Goal: Information Seeking & Learning: Learn about a topic

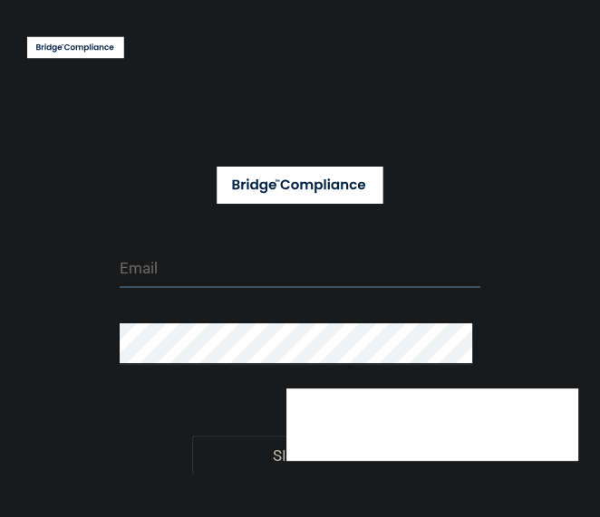
type input "[EMAIL_ADDRESS][DOMAIN_NAME]"
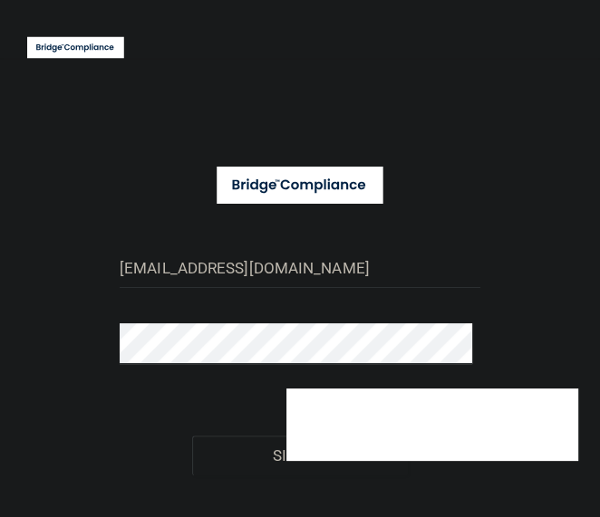
click at [520, 216] on div "[EMAIL_ADDRESS][DOMAIN_NAME] Invalid email/password. You don't have permission …" at bounding box center [299, 308] width 563 height 465
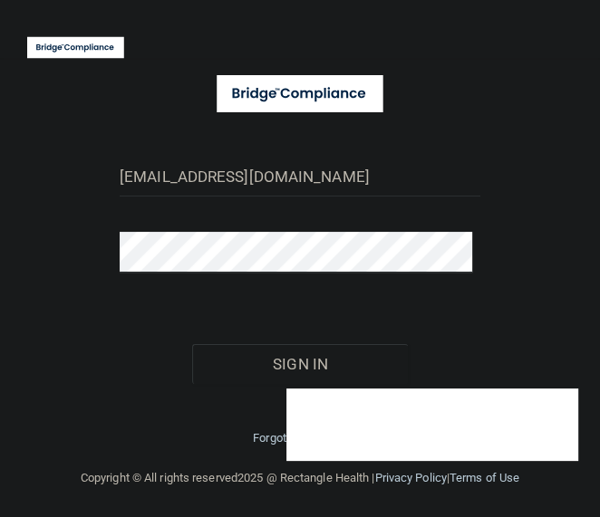
scroll to position [94, 0]
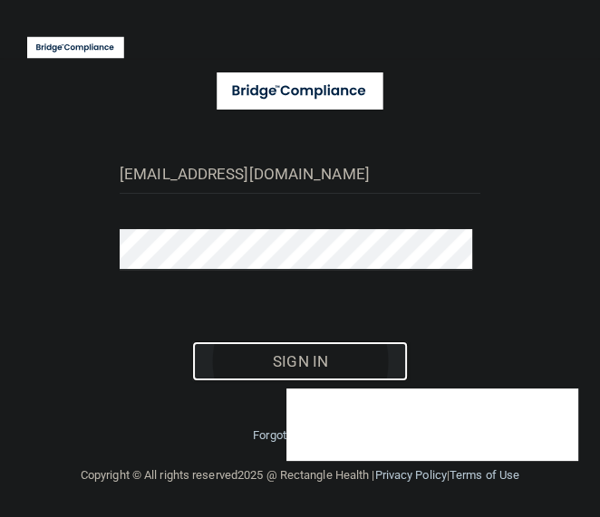
click at [267, 356] on button "Sign In" at bounding box center [300, 362] width 216 height 40
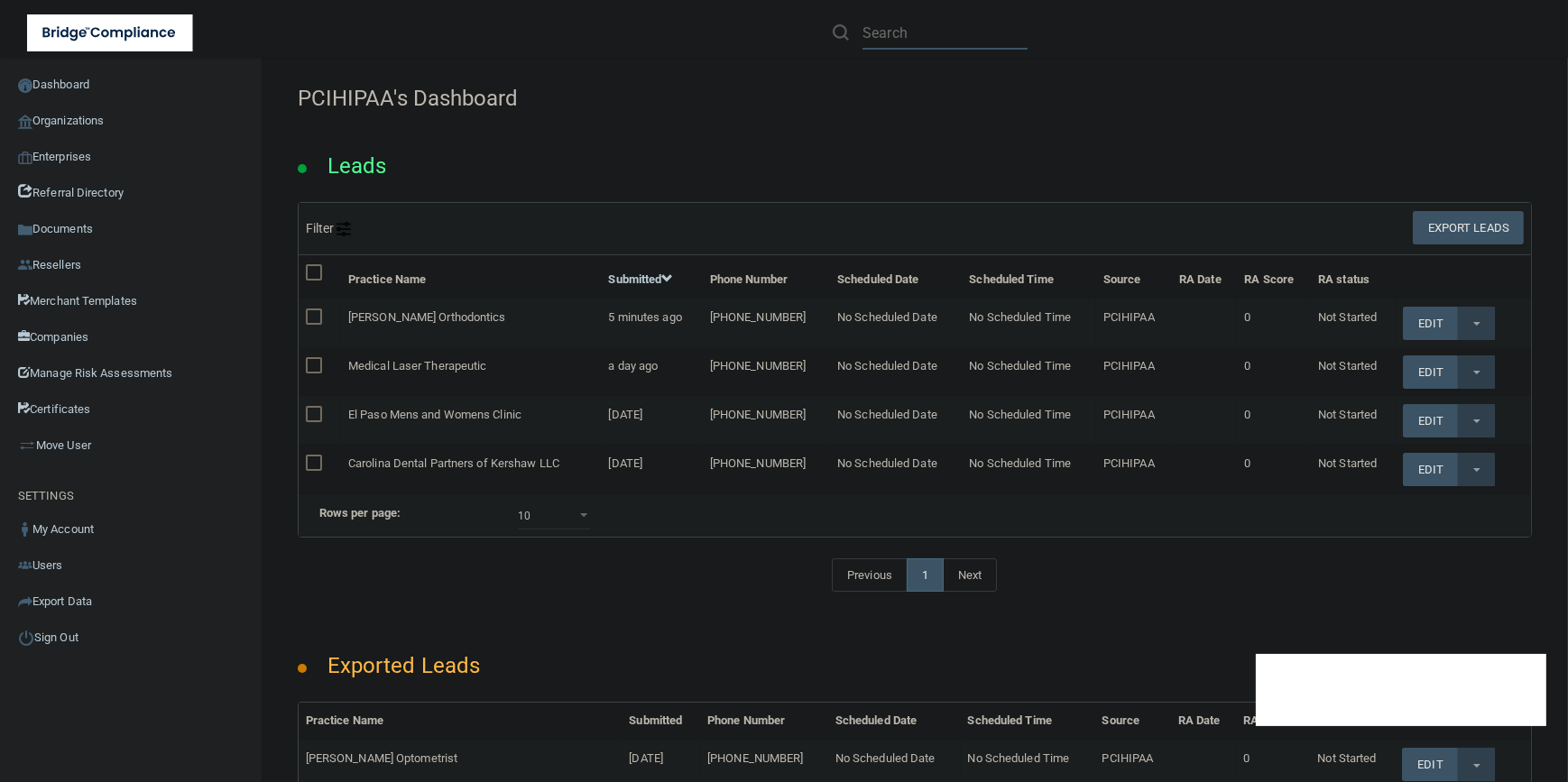
click at [597, 29] on input "text" at bounding box center [945, 33] width 165 height 34
paste input "AccessAbility MedCare LLC/AAMC"
click at [597, 30] on input "AccessAbility MedCare LLC/AAMC" at bounding box center [945, 33] width 165 height 34
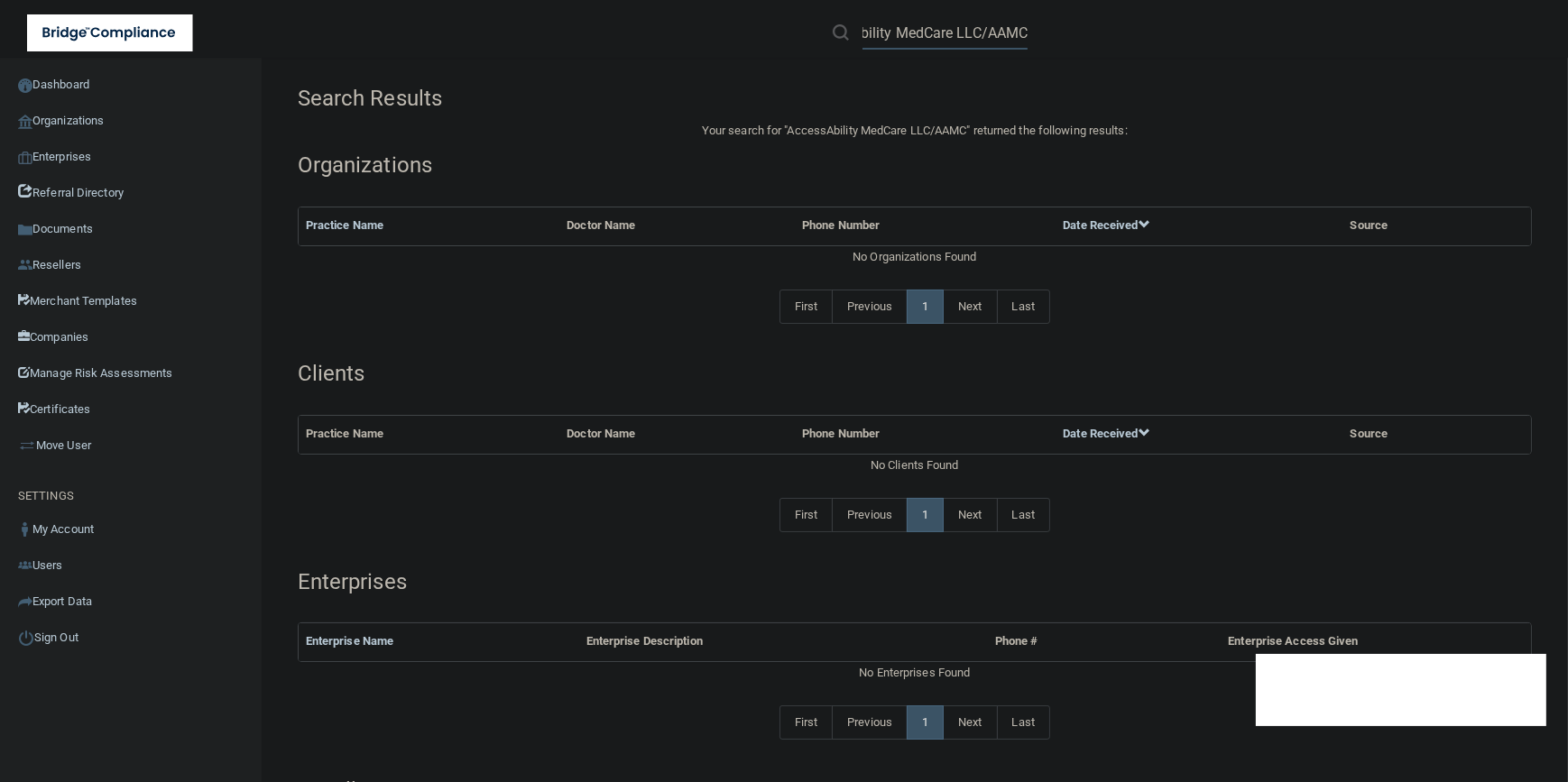
drag, startPoint x: 953, startPoint y: 32, endPoint x: 1169, endPoint y: 24, distance: 216.1
click at [597, 24] on div "AccessAbility MedCare LLC/AAMC" at bounding box center [1111, 32] width 610 height 65
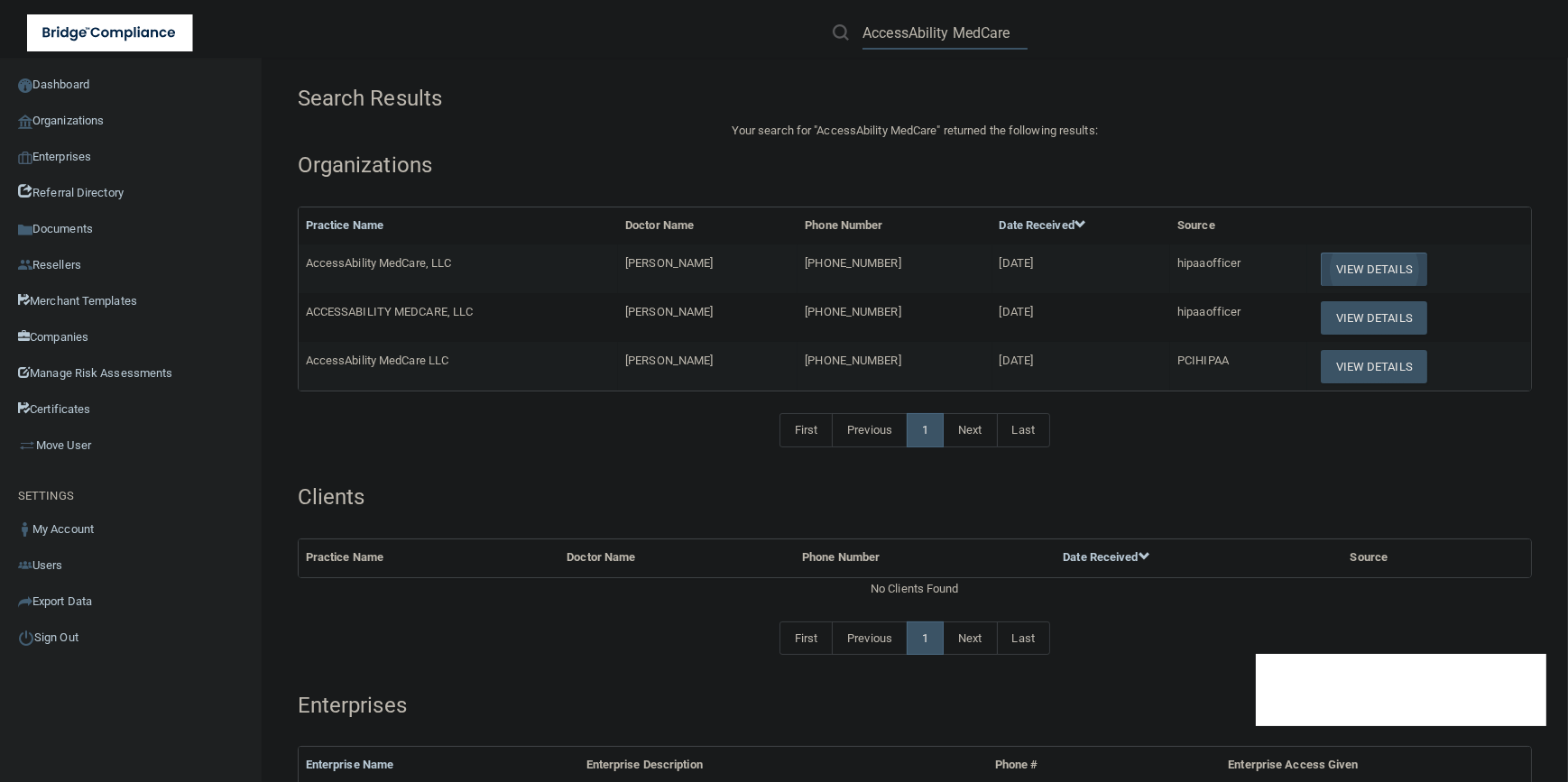
type input "AccessAbility MedCare"
click at [597, 370] on button "View Details" at bounding box center [1374, 367] width 107 height 34
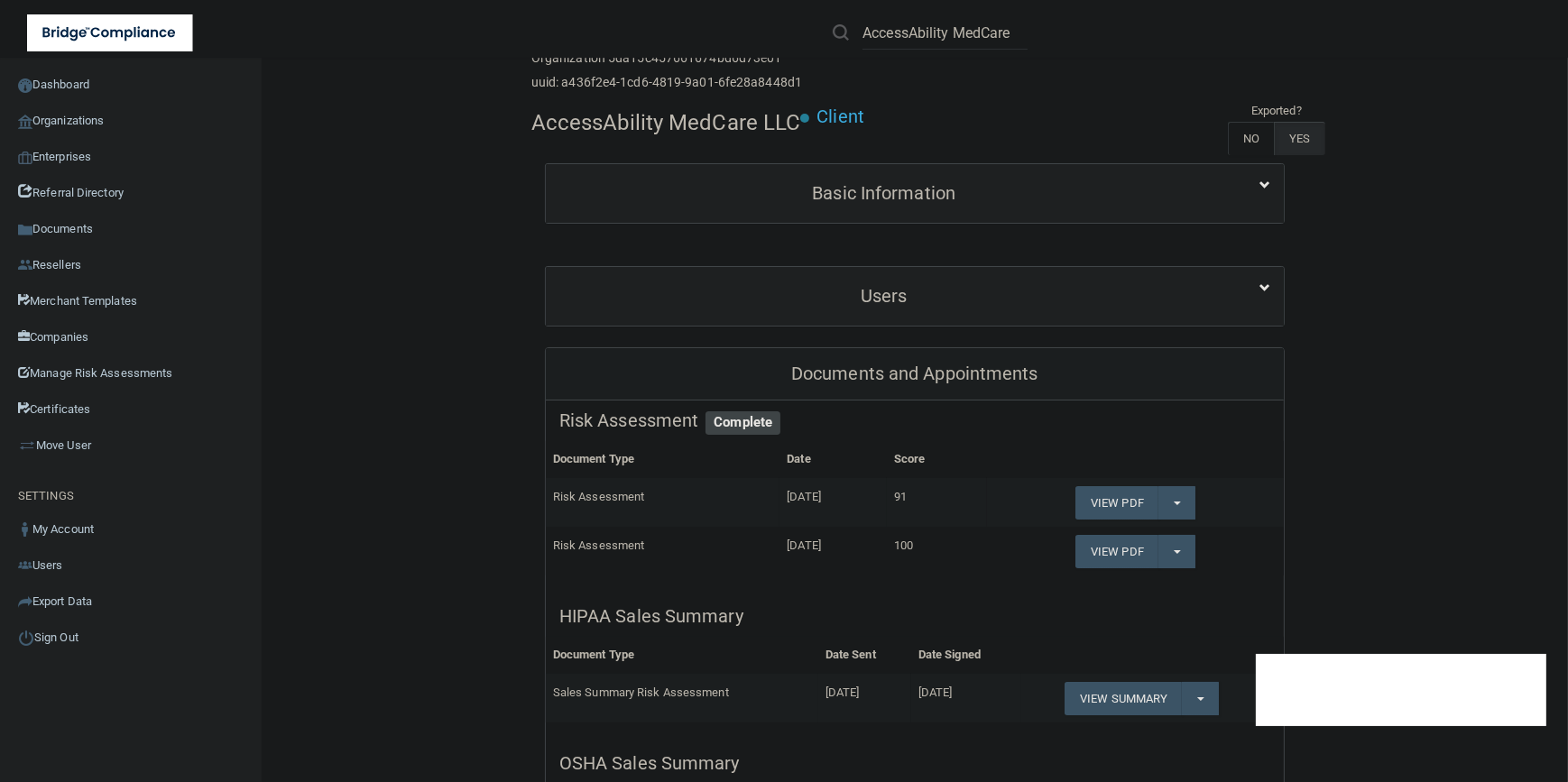
scroll to position [82, 0]
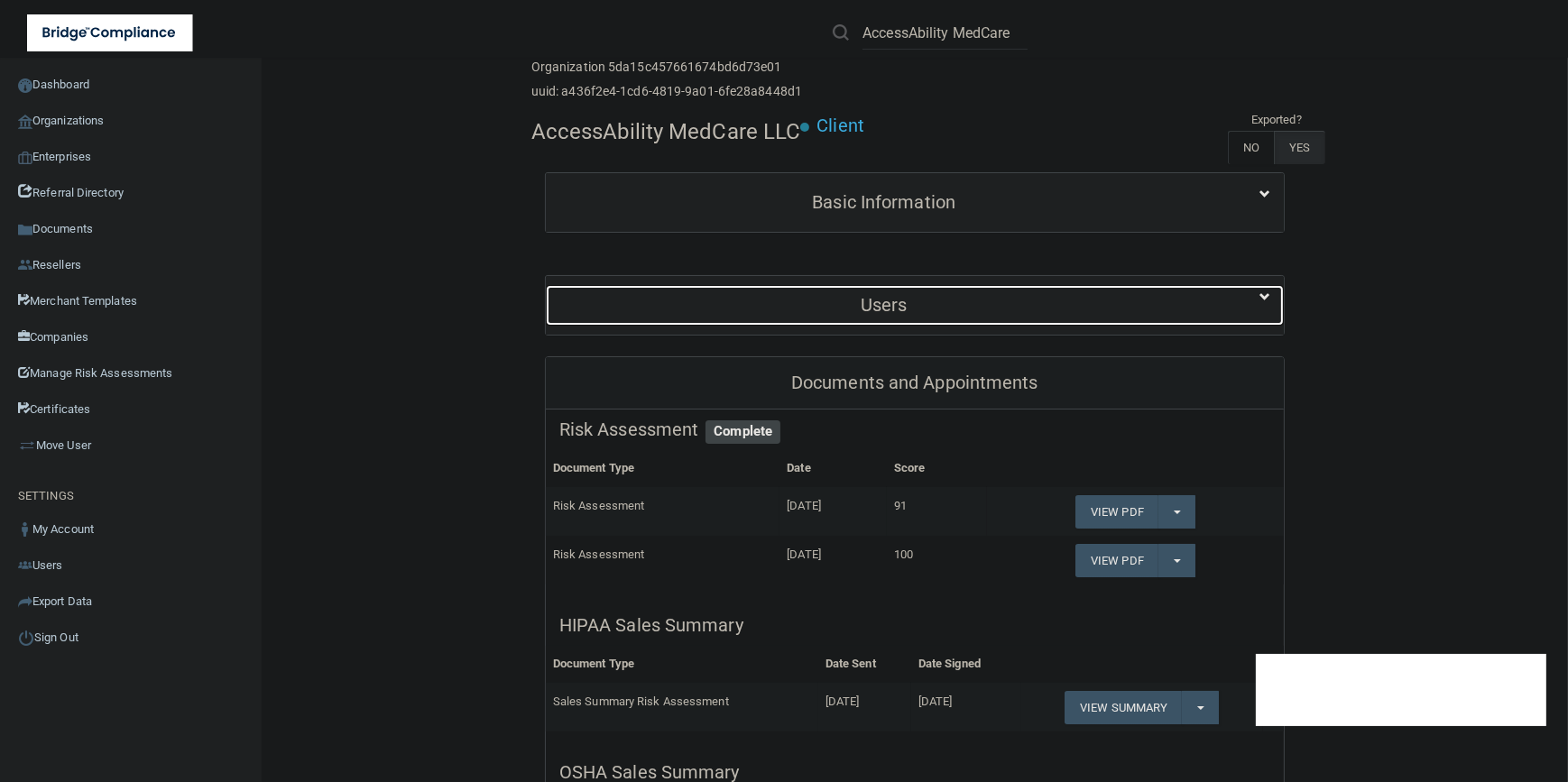
click at [597, 295] on h5 "Users" at bounding box center [885, 305] width 650 height 20
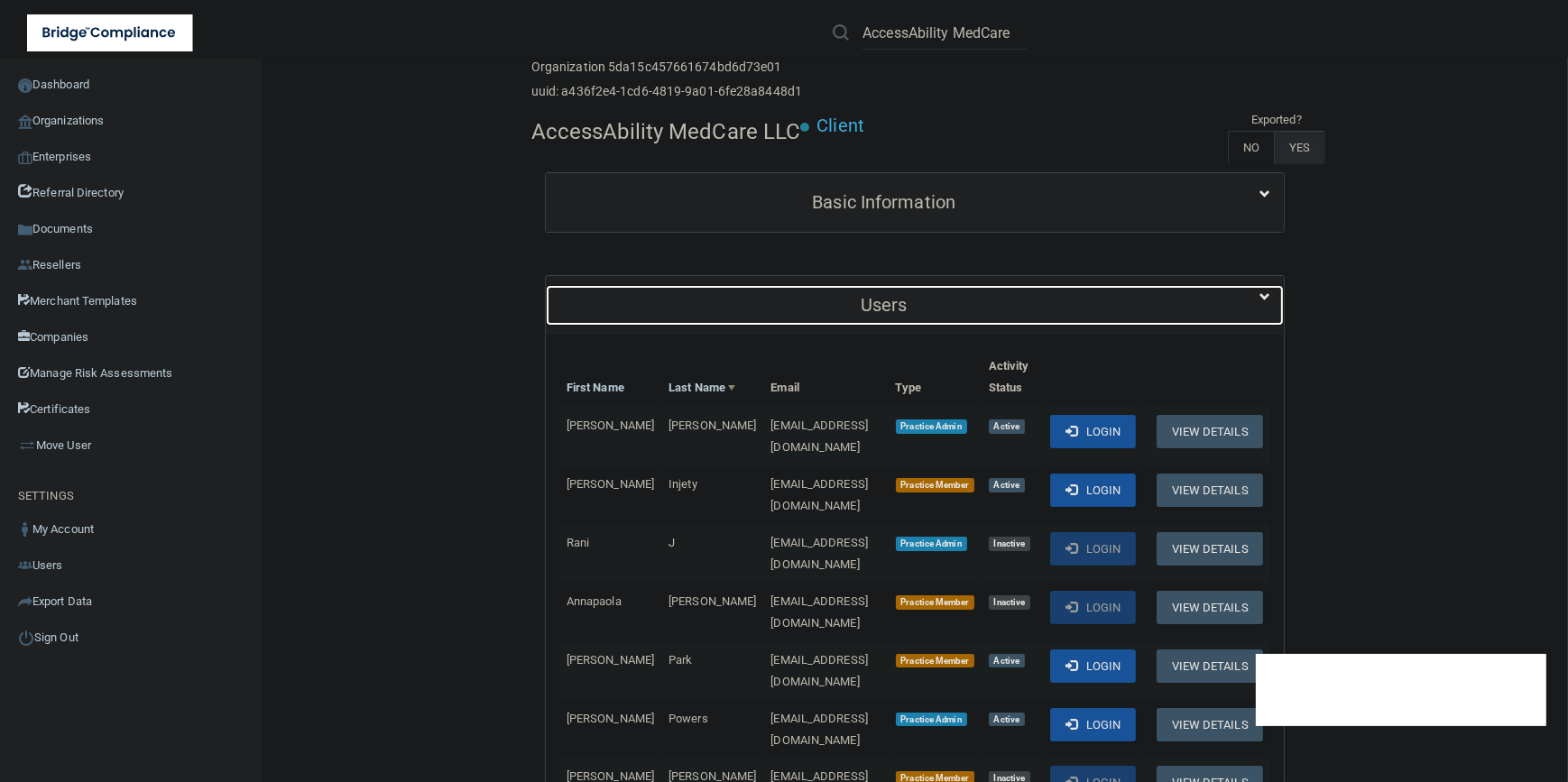
scroll to position [163, 0]
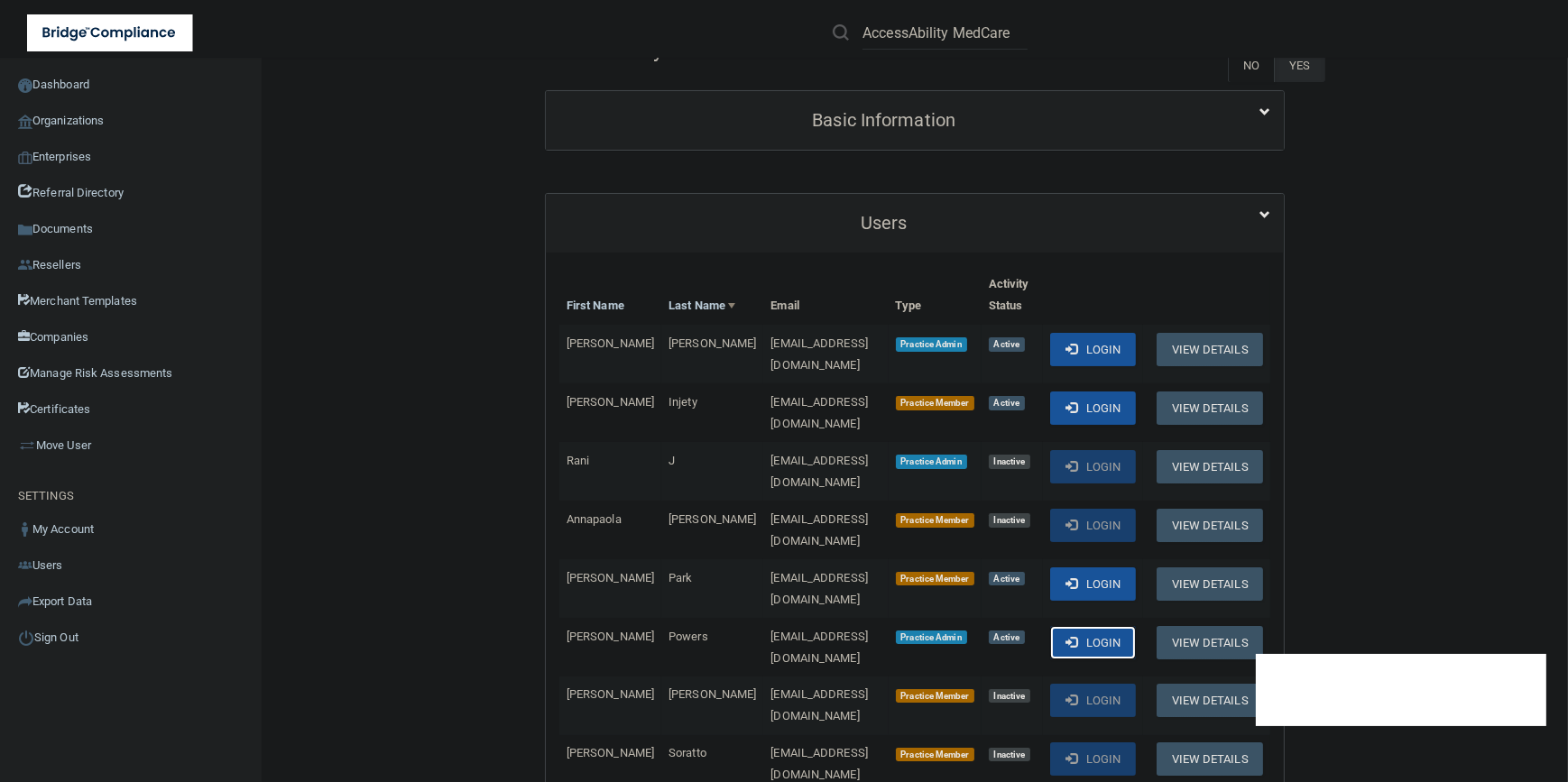
click at [597, 514] on button "Login" at bounding box center [1093, 644] width 86 height 34
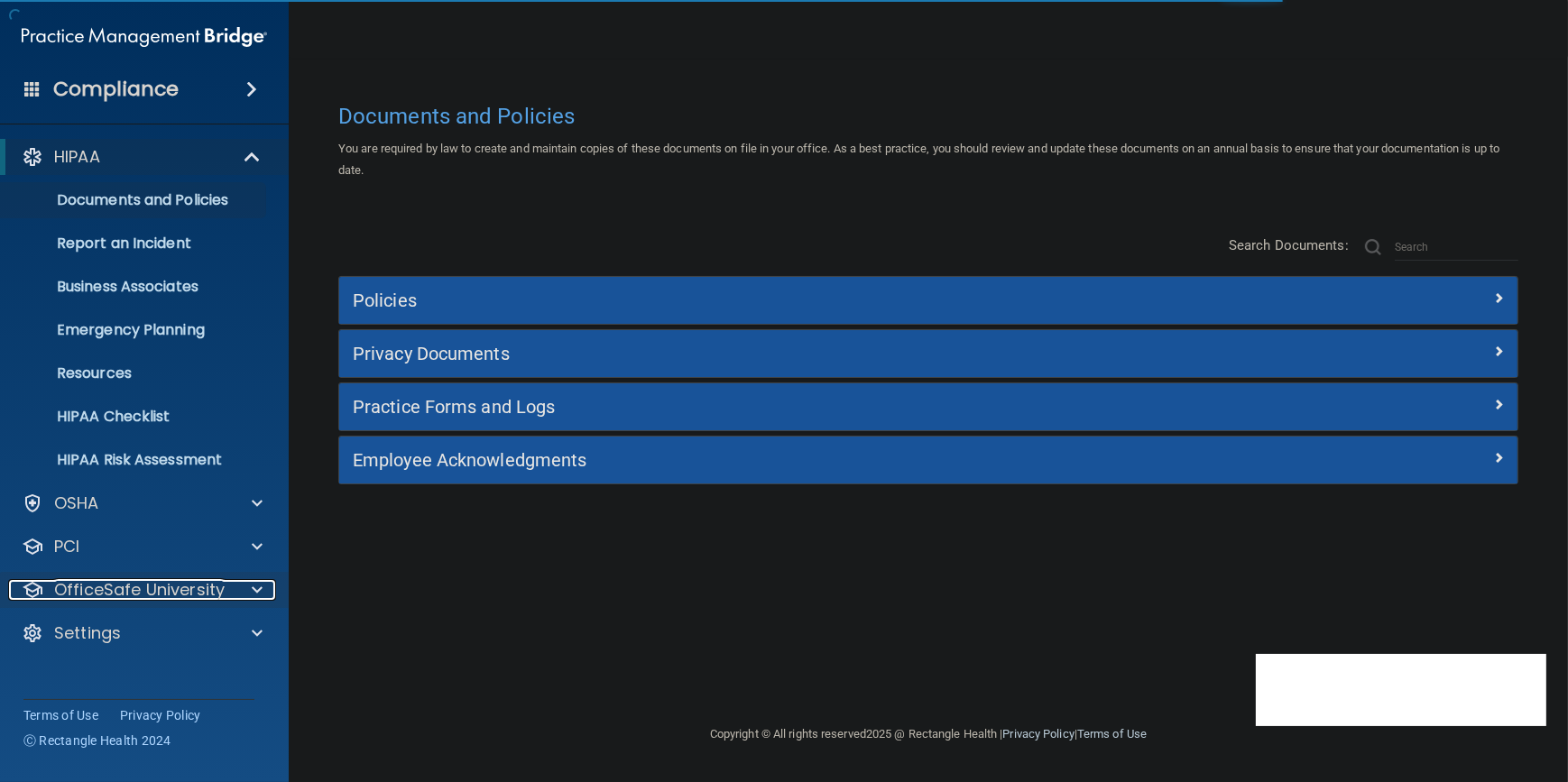
click at [173, 588] on p "OfficeSafe University" at bounding box center [138, 591] width 170 height 22
click at [173, 587] on p "OfficeSafe University" at bounding box center [138, 591] width 170 height 22
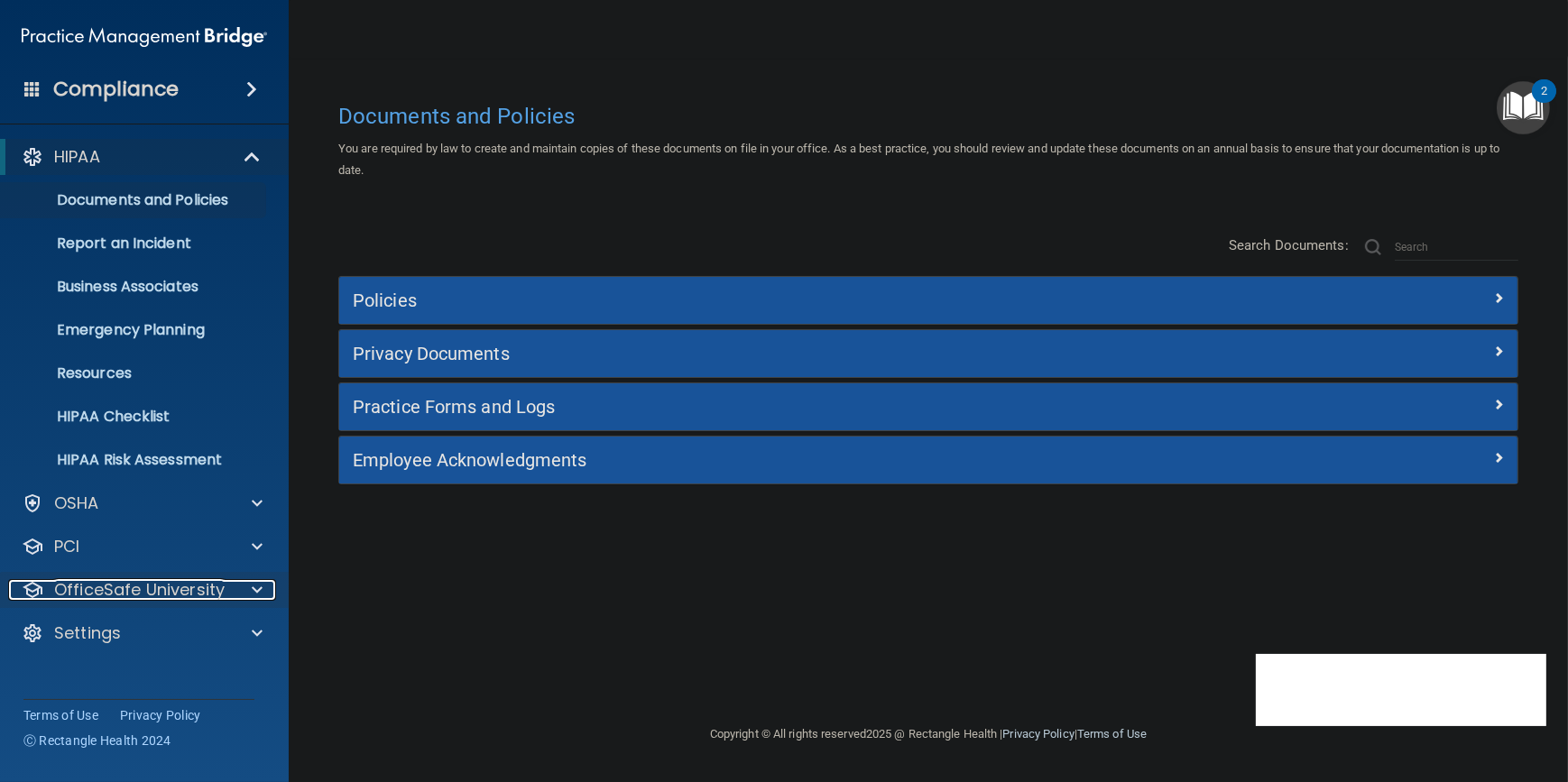
click at [173, 587] on p "OfficeSafe University" at bounding box center [138, 591] width 170 height 22
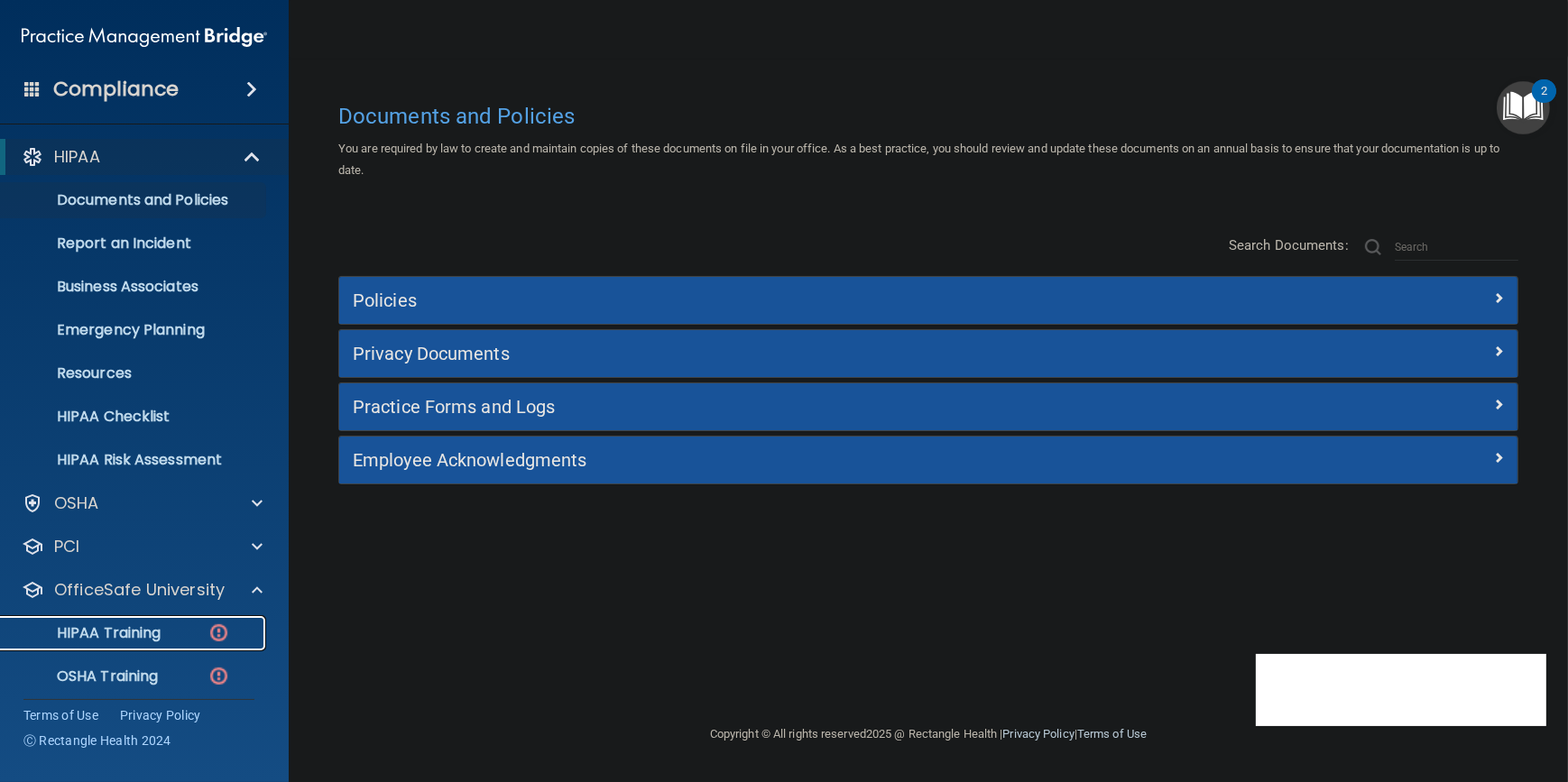
click at [173, 635] on div "HIPAA Training" at bounding box center [134, 634] width 246 height 18
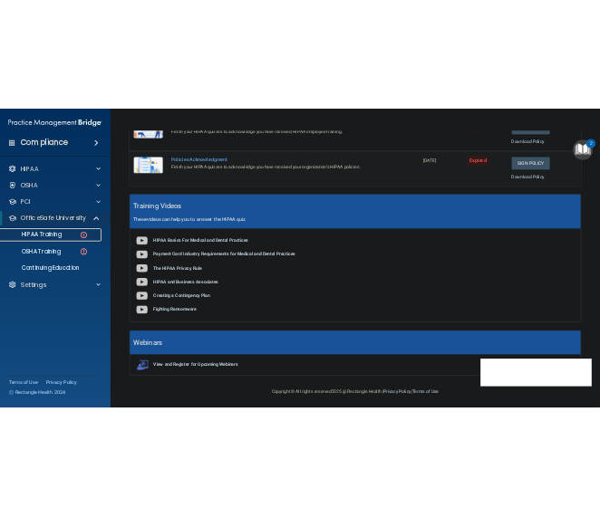
scroll to position [102, 0]
